Goal: Task Accomplishment & Management: Manage account settings

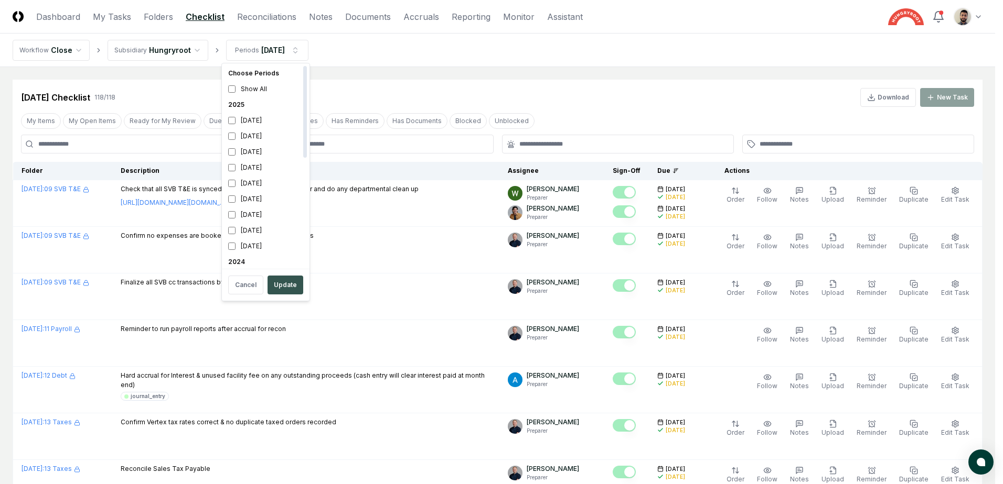
click at [290, 283] on button "Update" at bounding box center [285, 285] width 36 height 19
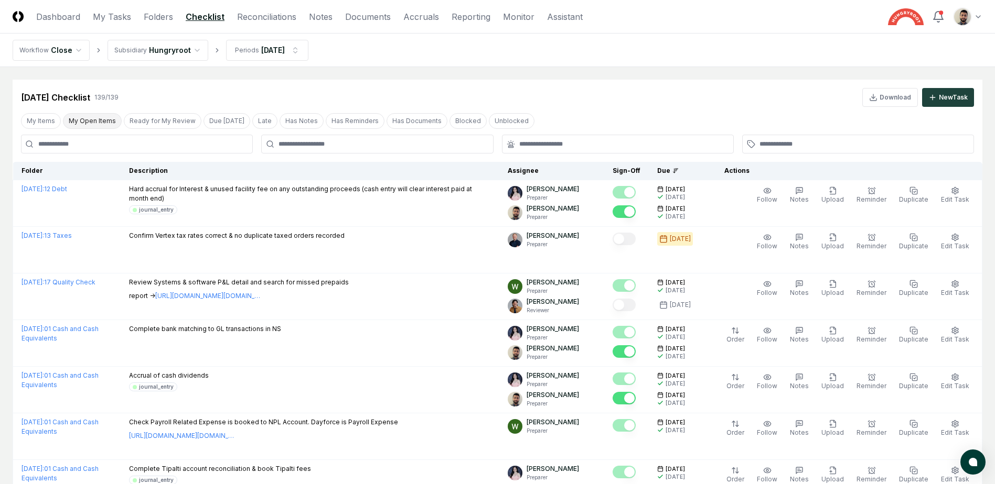
click at [110, 122] on button "My Open Items" at bounding box center [92, 121] width 59 height 16
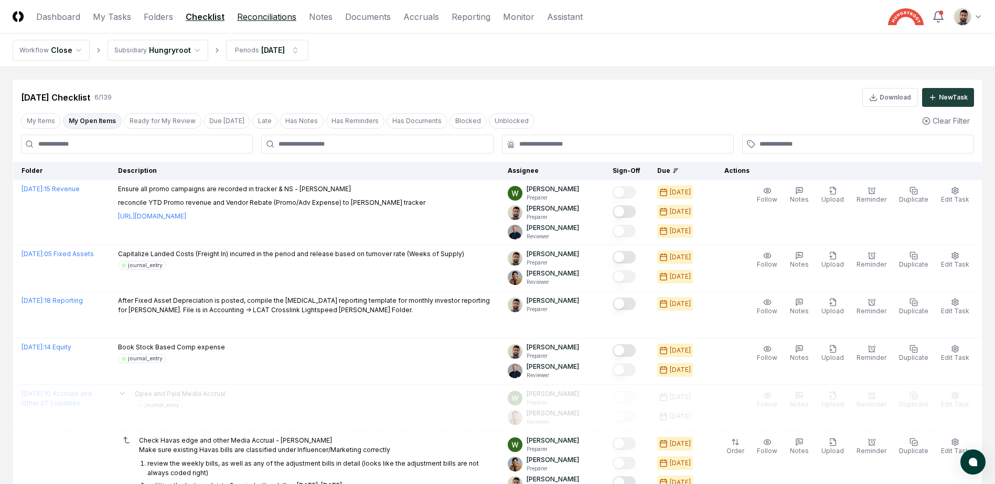
click at [271, 17] on link "Reconciliations" at bounding box center [266, 16] width 59 height 13
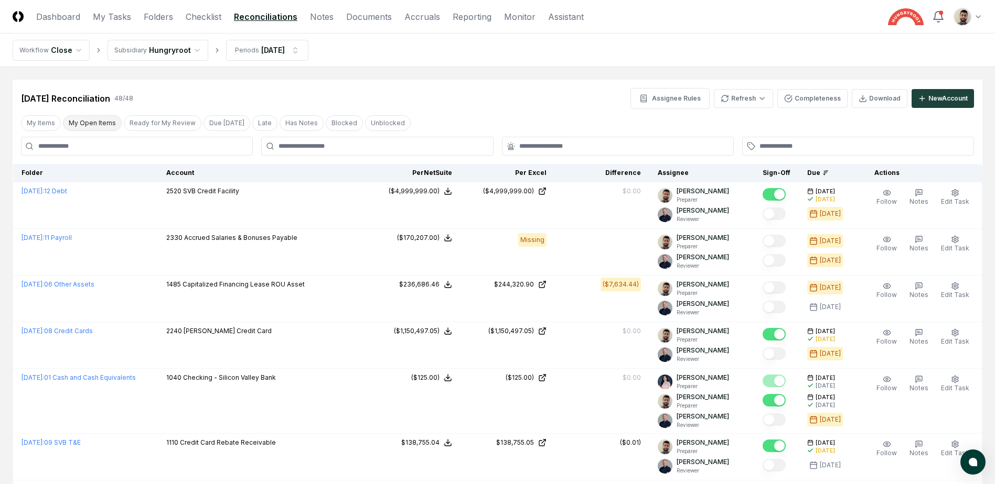
click at [113, 125] on button "My Open Items" at bounding box center [92, 123] width 59 height 16
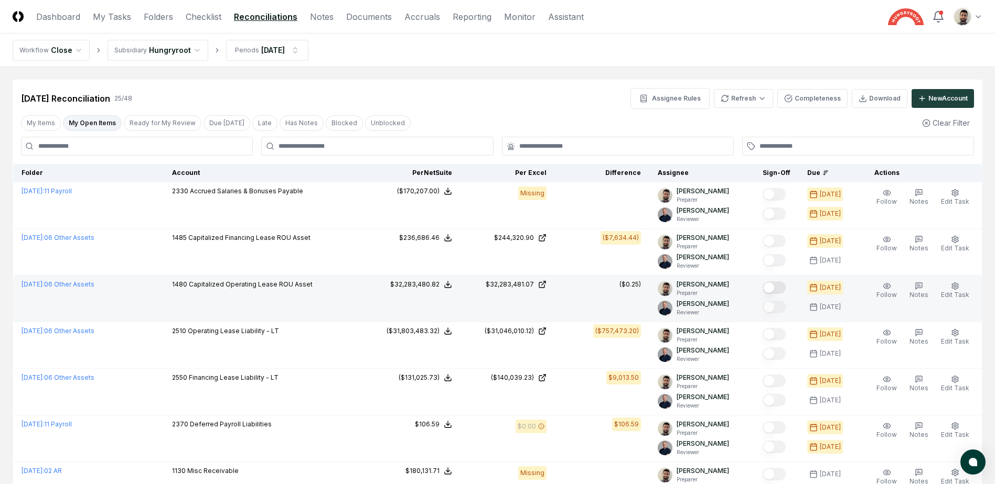
click at [780, 288] on button "Mark complete" at bounding box center [773, 288] width 23 height 13
click at [89, 122] on button "My Open Items" at bounding box center [92, 123] width 59 height 16
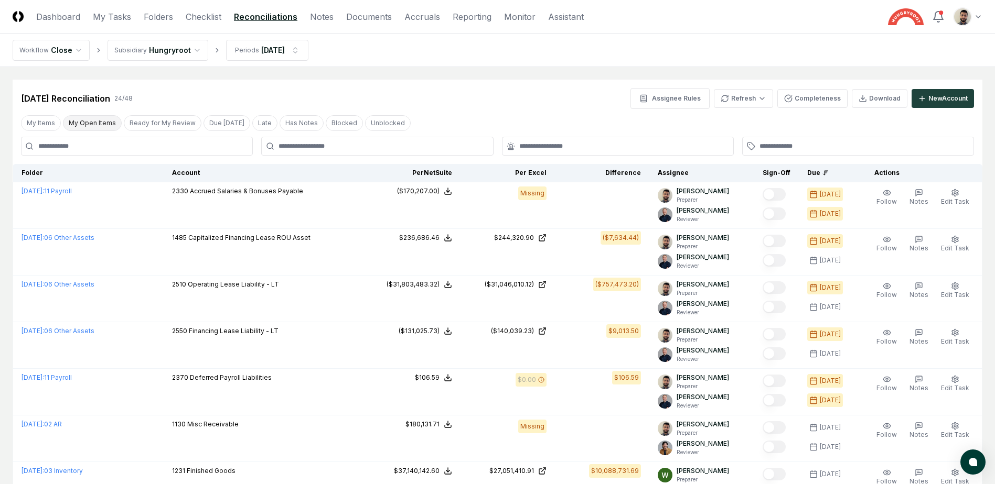
click at [89, 122] on button "My Open Items" at bounding box center [92, 123] width 59 height 16
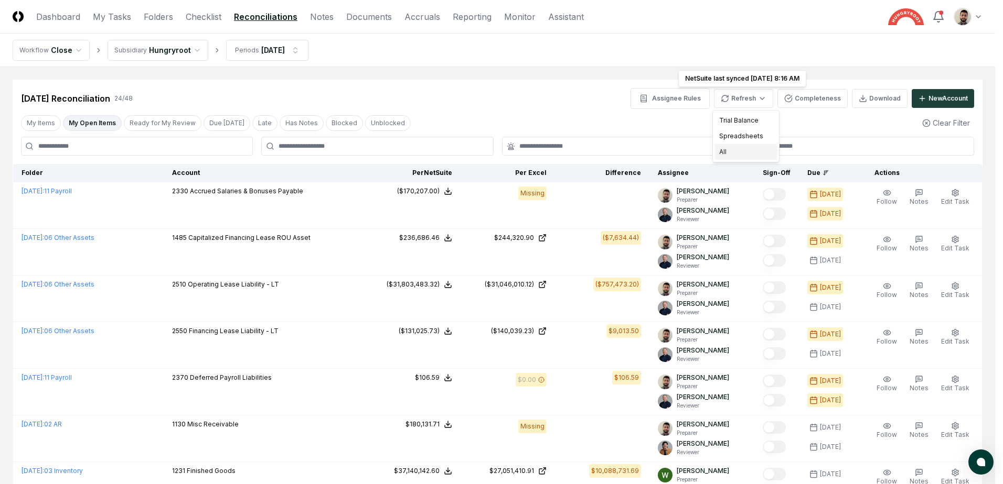
click at [739, 152] on div "All" at bounding box center [746, 152] width 62 height 16
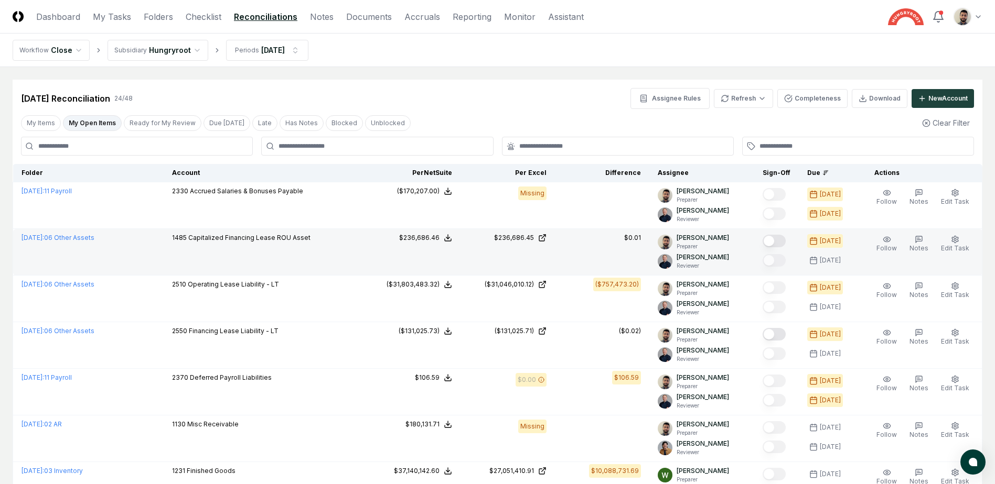
click at [784, 242] on button "Mark complete" at bounding box center [773, 241] width 23 height 13
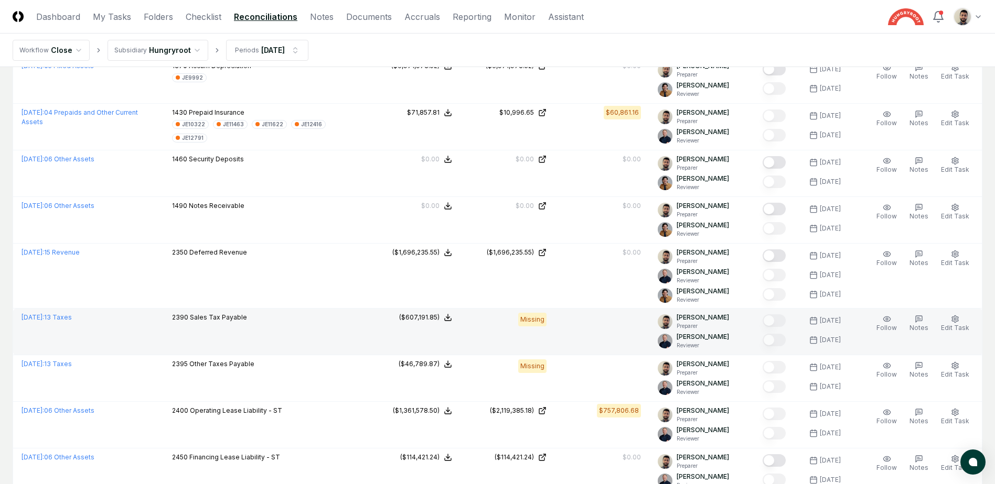
scroll to position [1041, 0]
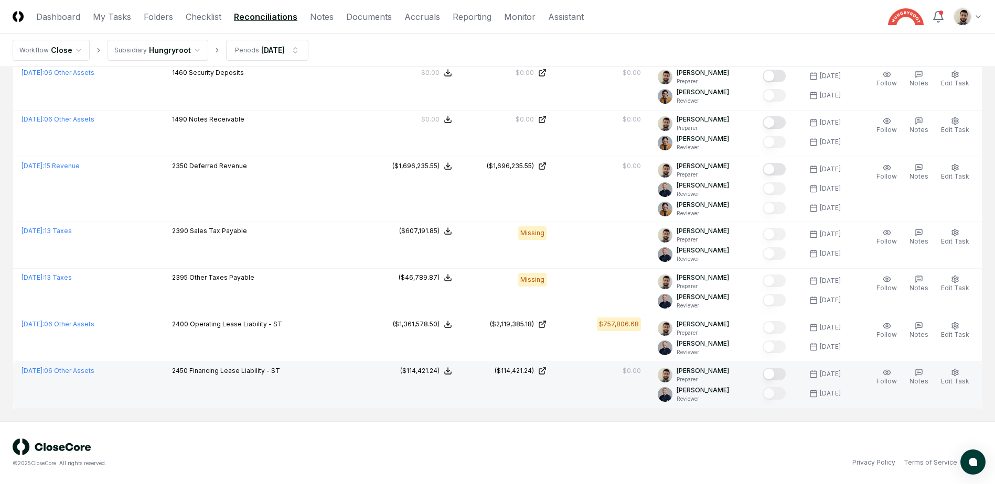
click at [785, 373] on button "Mark complete" at bounding box center [773, 374] width 23 height 13
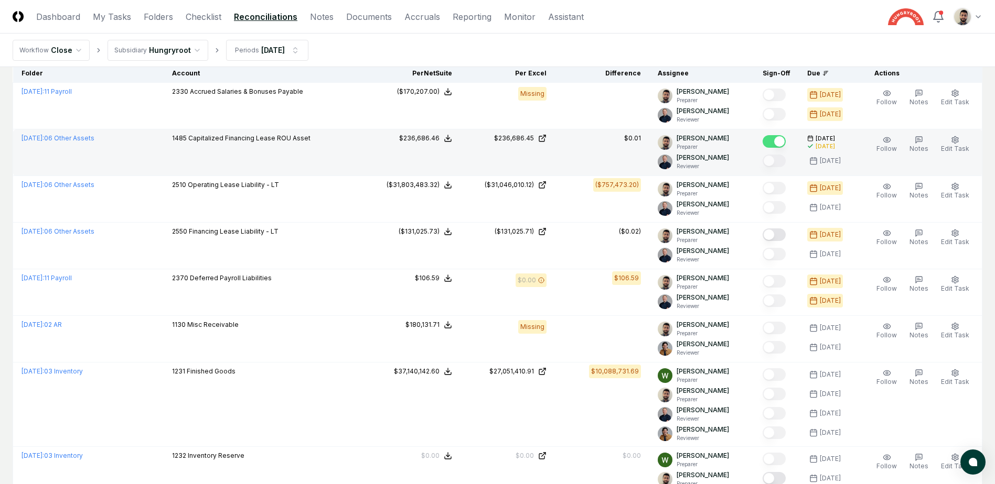
scroll to position [98, 0]
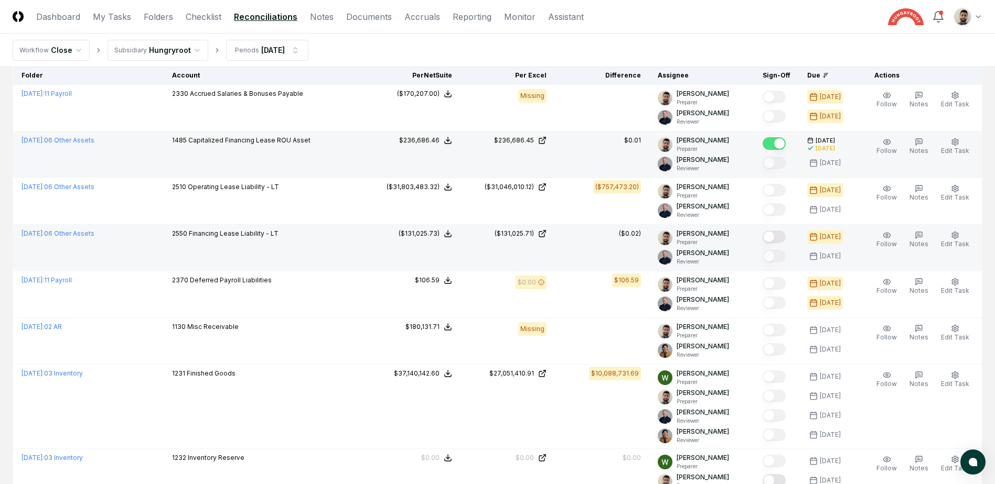
click at [780, 240] on button "Mark complete" at bounding box center [773, 237] width 23 height 13
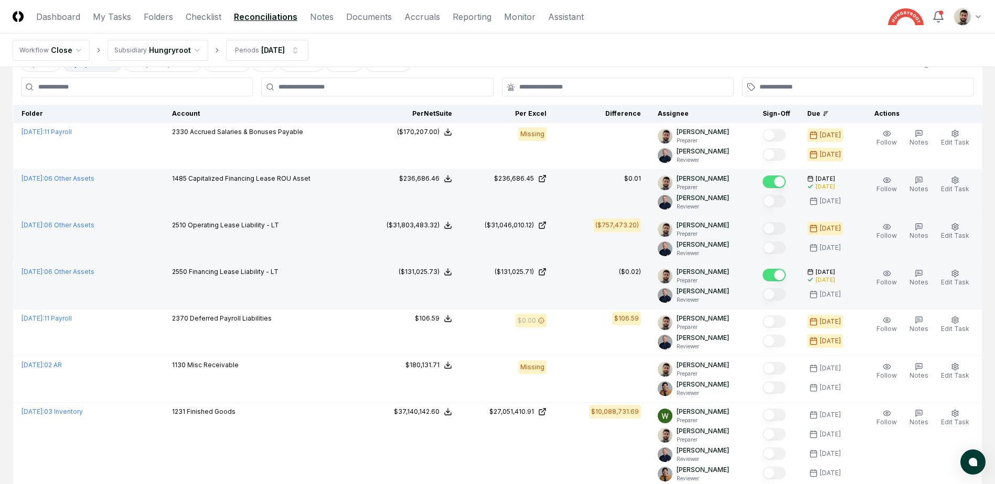
scroll to position [0, 0]
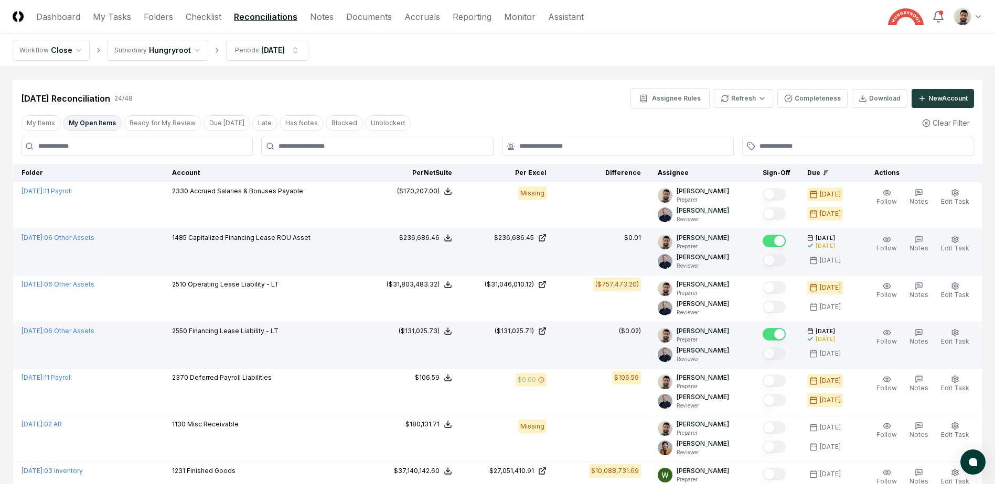
click at [99, 123] on button "My Open Items" at bounding box center [92, 123] width 59 height 16
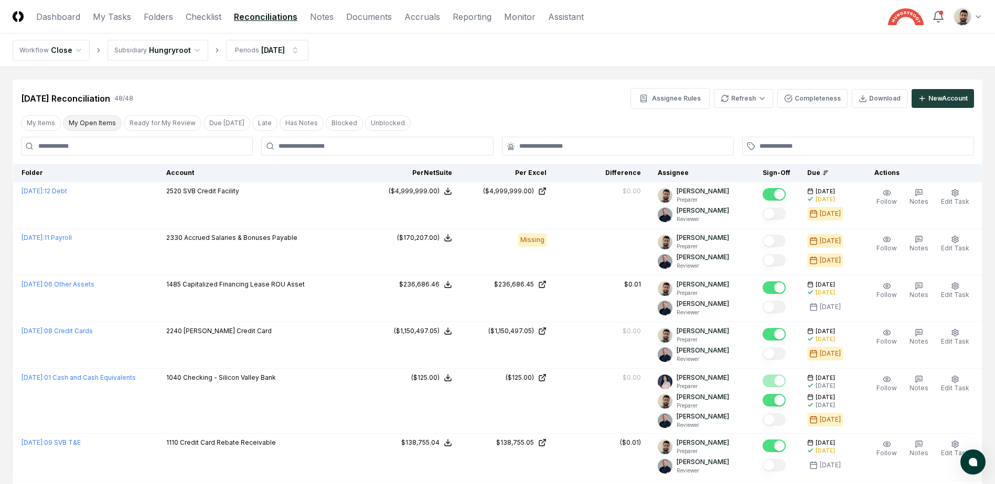
click at [92, 128] on button "My Open Items" at bounding box center [92, 123] width 59 height 16
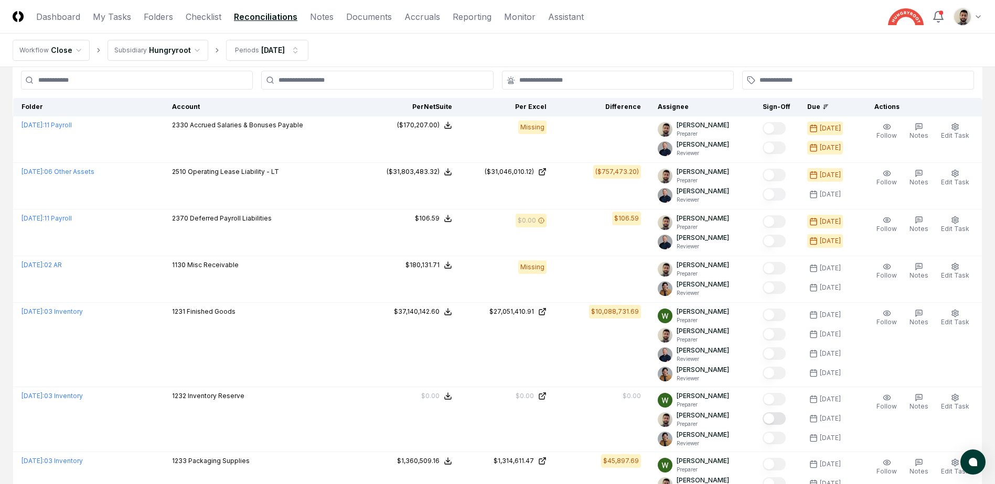
scroll to position [62, 0]
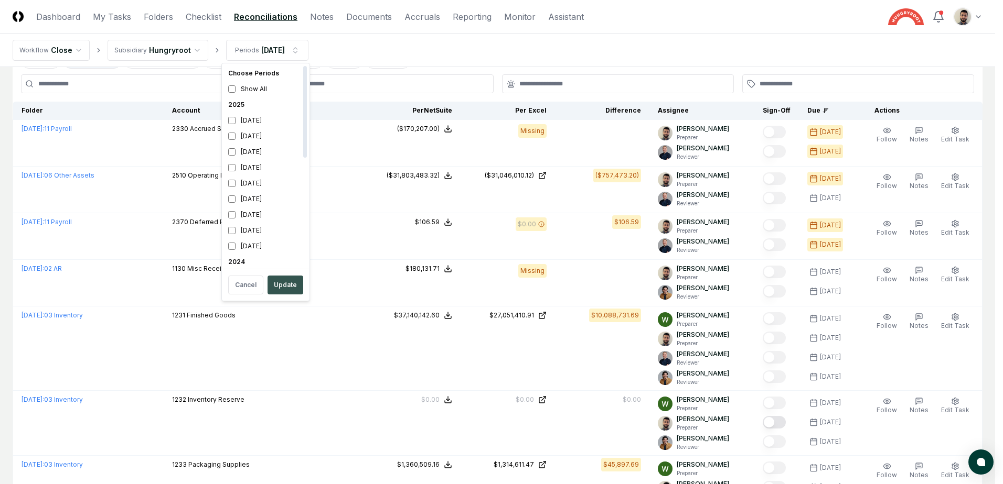
click at [285, 292] on button "Update" at bounding box center [285, 285] width 36 height 19
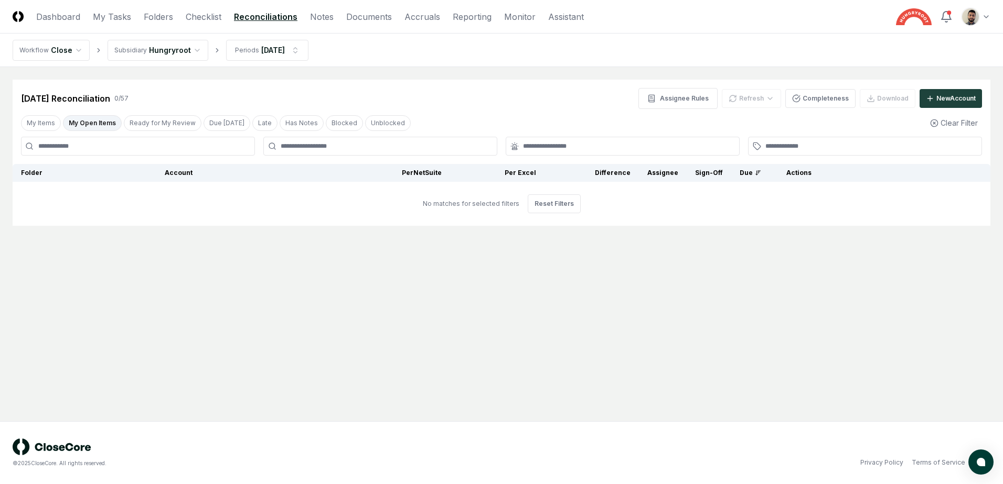
click at [101, 121] on button "My Open Items" at bounding box center [92, 123] width 59 height 16
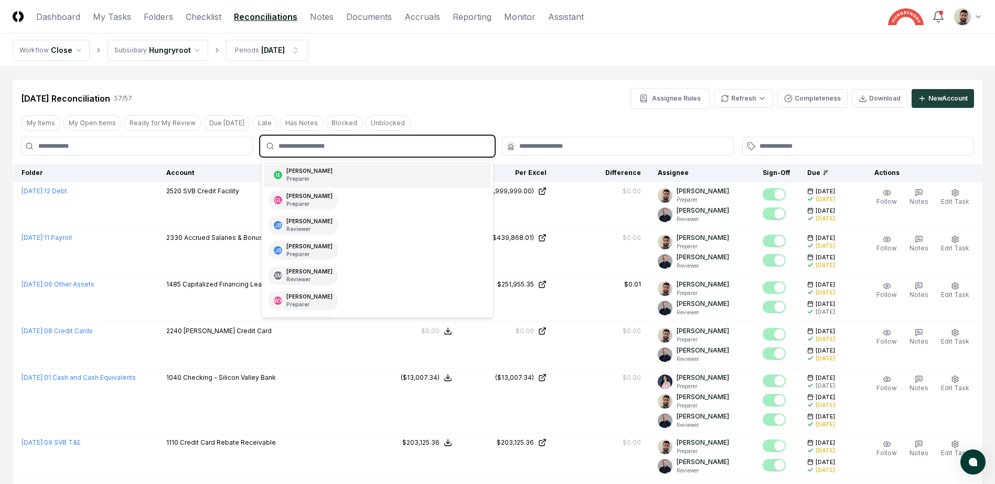
click at [360, 145] on input "text" at bounding box center [382, 146] width 208 height 9
click at [346, 174] on div "[PERSON_NAME] Preparer" at bounding box center [377, 175] width 227 height 25
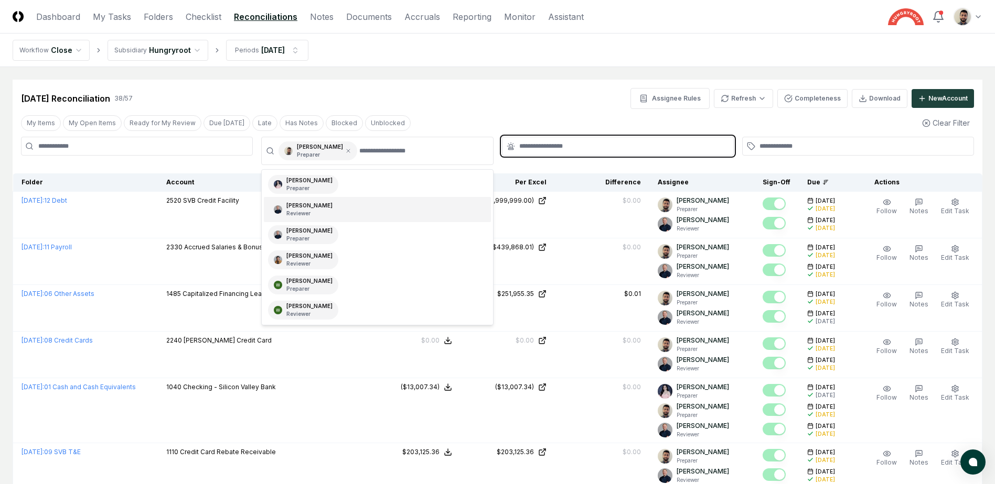
click at [637, 146] on input "text" at bounding box center [623, 146] width 208 height 9
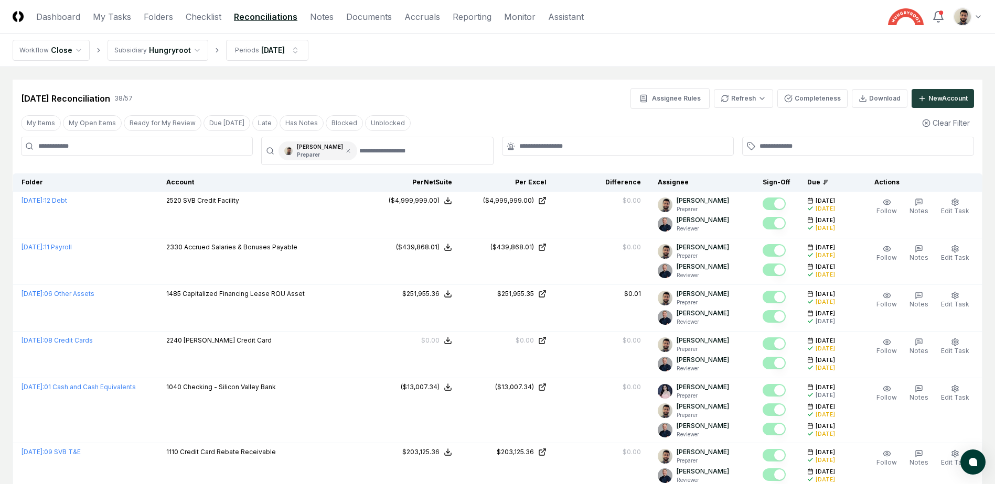
click at [574, 103] on div "[DATE] Reconciliation 38 / 57 Assignee Rules Refresh Completeness Download New …" at bounding box center [497, 98] width 953 height 21
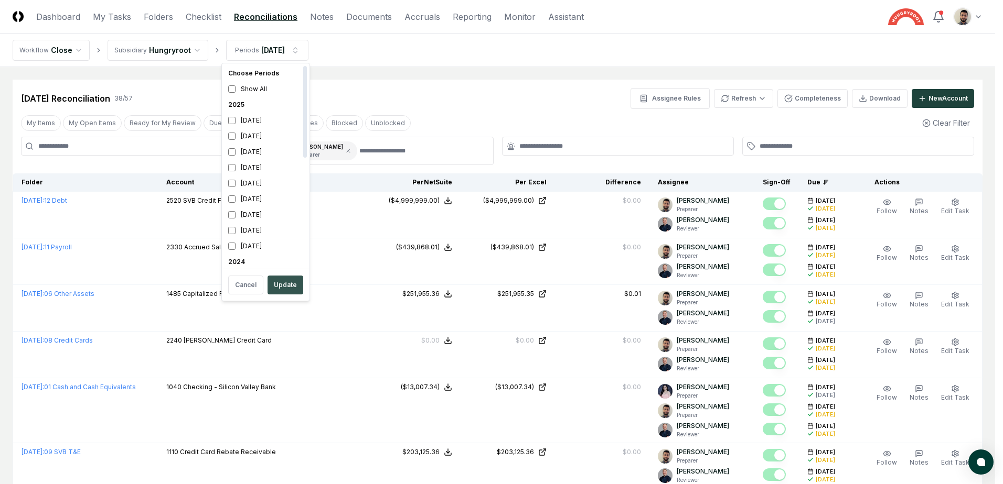
click at [276, 281] on button "Update" at bounding box center [285, 285] width 36 height 19
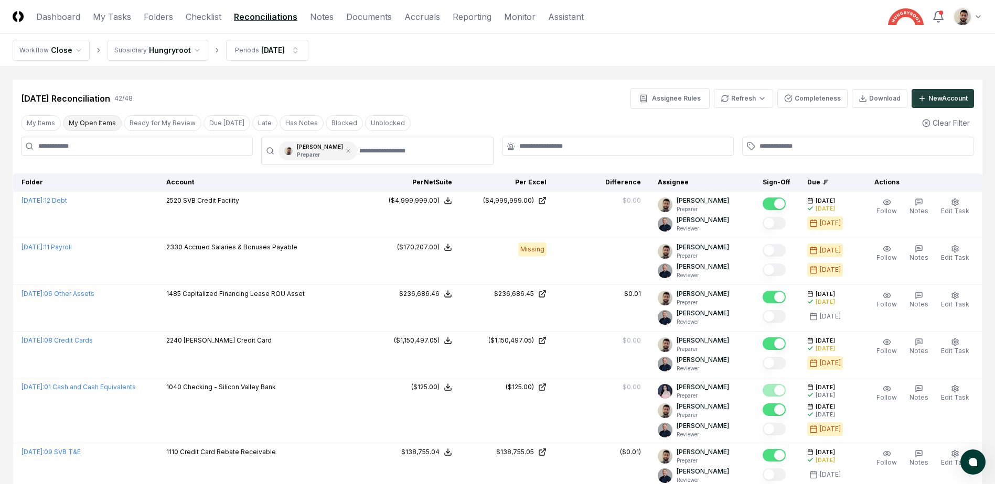
click at [101, 126] on button "My Open Items" at bounding box center [92, 123] width 59 height 16
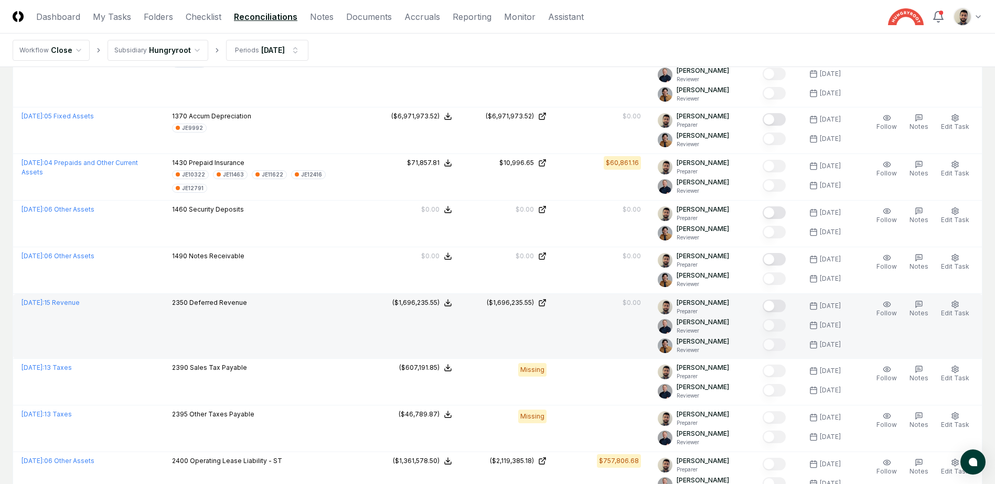
scroll to position [806, 0]
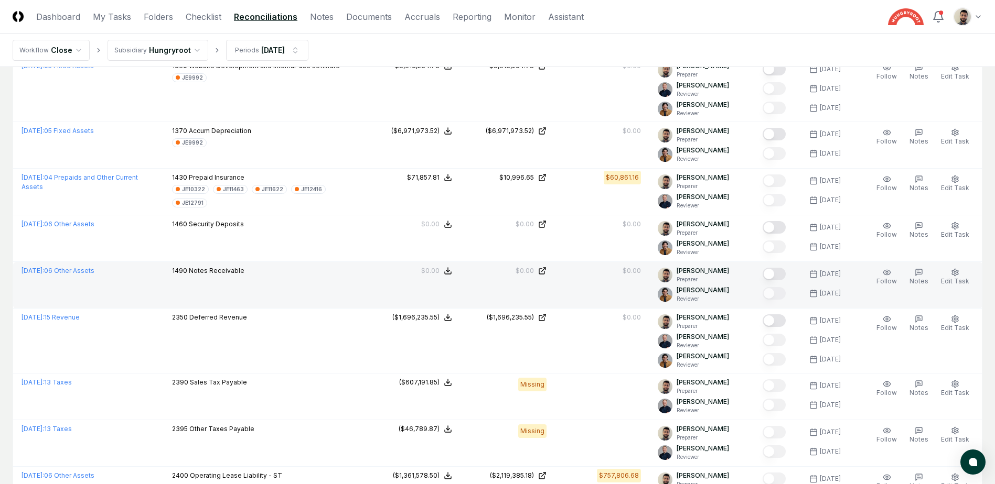
click at [781, 275] on button "Mark complete" at bounding box center [773, 274] width 23 height 13
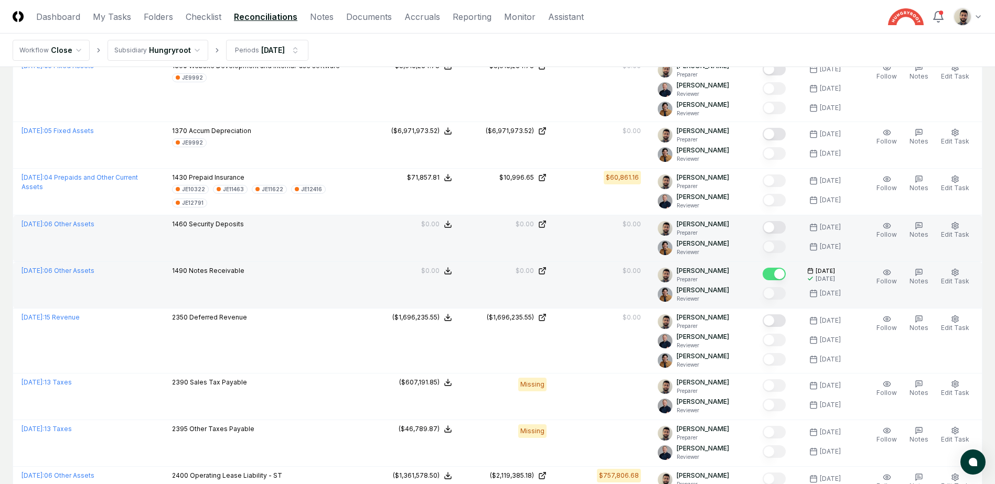
click at [780, 230] on button "Mark complete" at bounding box center [773, 227] width 23 height 13
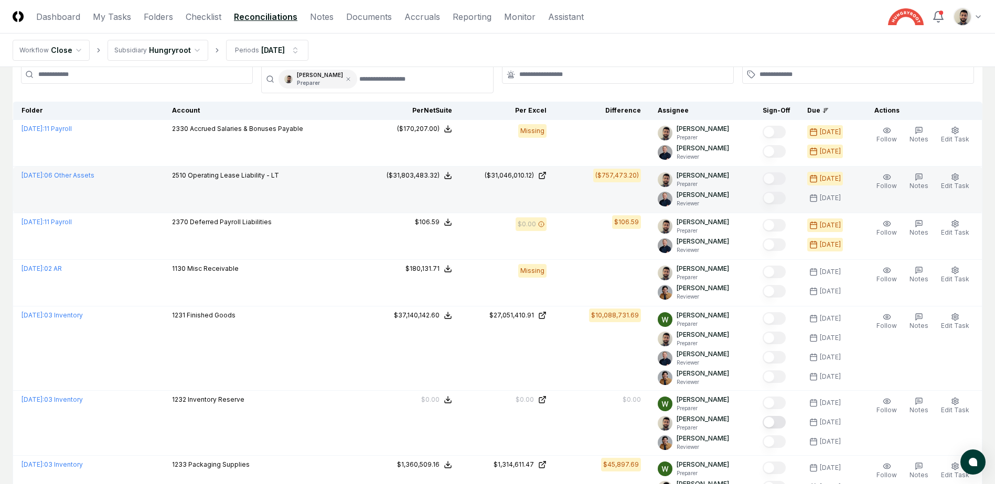
scroll to position [0, 0]
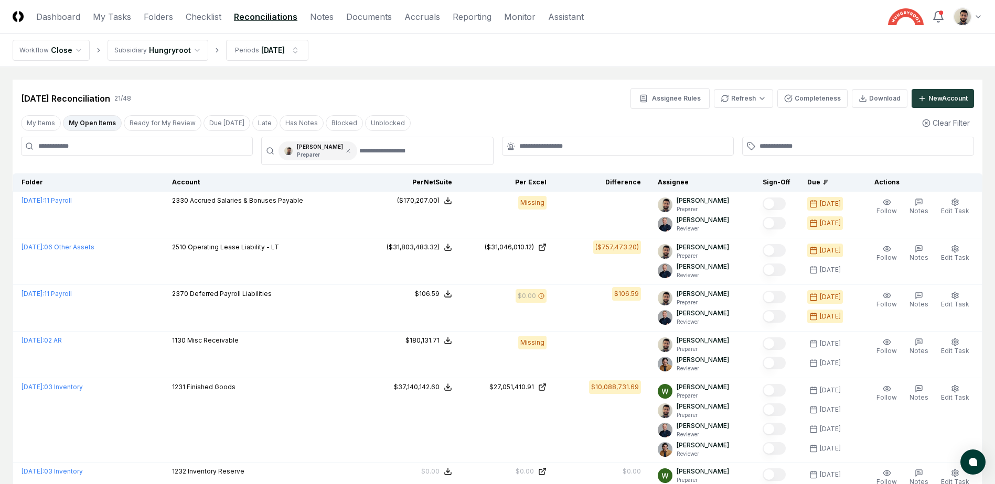
click at [100, 126] on button "My Open Items" at bounding box center [92, 123] width 59 height 16
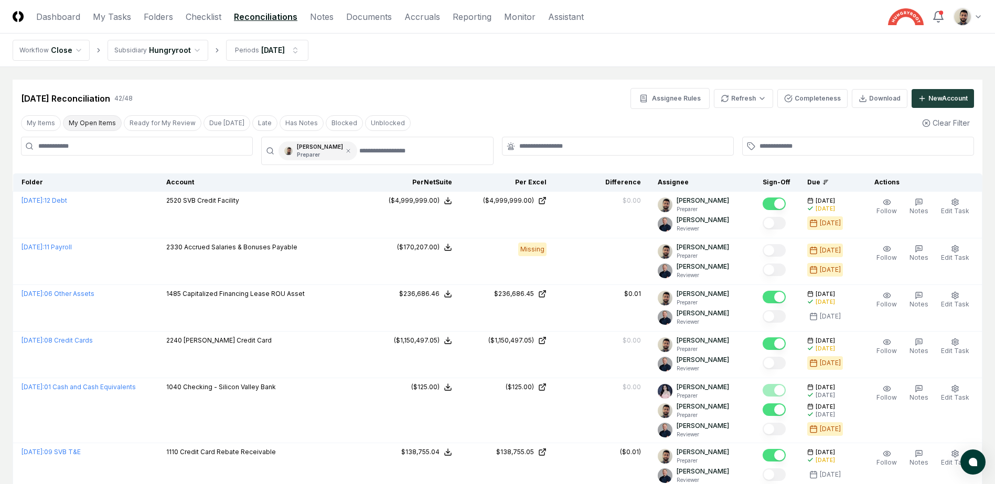
click at [100, 126] on button "My Open Items" at bounding box center [92, 123] width 59 height 16
